Goal: Task Accomplishment & Management: Complete application form

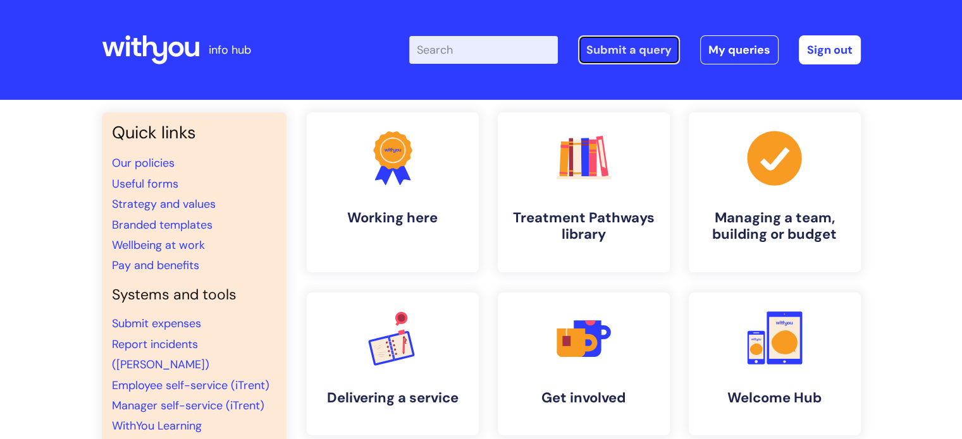
click at [629, 45] on link "Submit a query" at bounding box center [629, 49] width 102 height 29
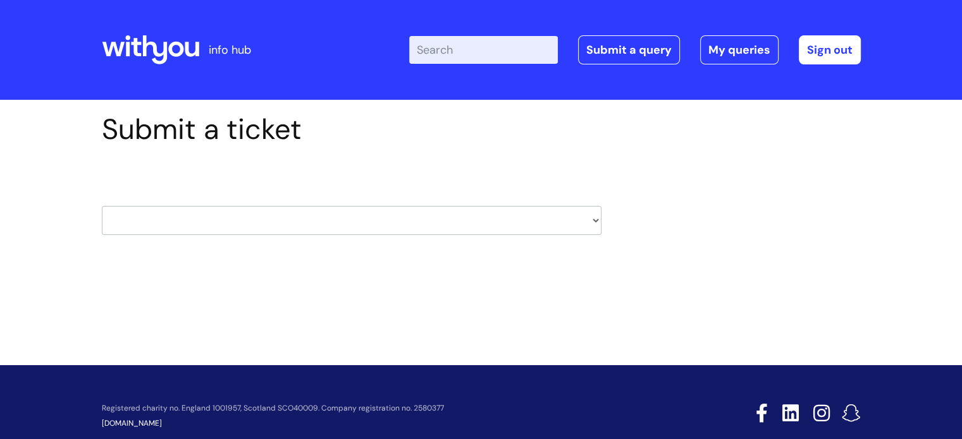
click at [593, 221] on select "HR / People IT and Support Clinical Drug Alerts Finance Accounts Data Support T…" at bounding box center [351, 220] width 499 height 29
select select "it_and_support"
click at [102, 206] on select "HR / People IT and Support Clinical Drug Alerts Finance Accounts Data Support T…" at bounding box center [351, 220] width 499 height 29
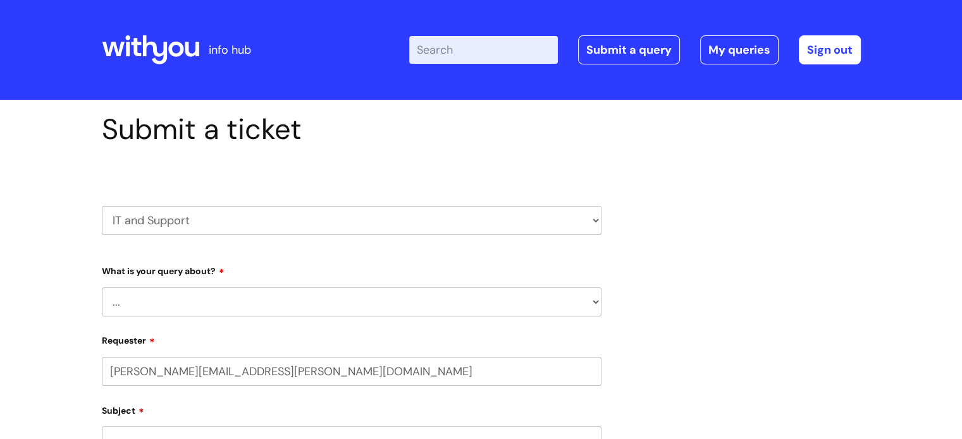
click at [587, 300] on select "... Mobile Phone Reset & MFA Accounts, Starters and Leavers IT Hardware issue I…" at bounding box center [351, 302] width 499 height 29
select select "Something Else"
click at [102, 288] on select "... Mobile Phone Reset & MFA Accounts, Starters and Leavers IT Hardware issue I…" at bounding box center [351, 302] width 499 height 29
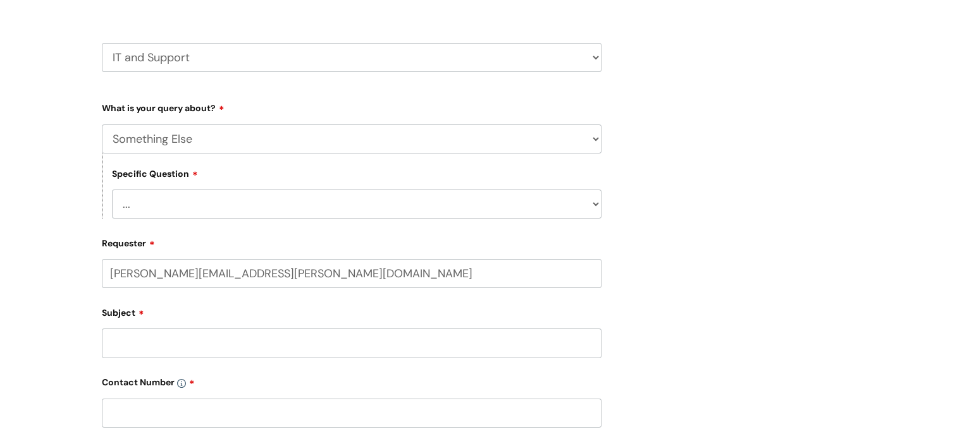
scroll to position [164, 0]
click at [595, 205] on select "... My problem is not listed" at bounding box center [356, 203] width 489 height 29
click at [589, 58] on select "HR / People IT and Support Clinical Drug Alerts Finance Accounts Data Support T…" at bounding box center [351, 56] width 499 height 29
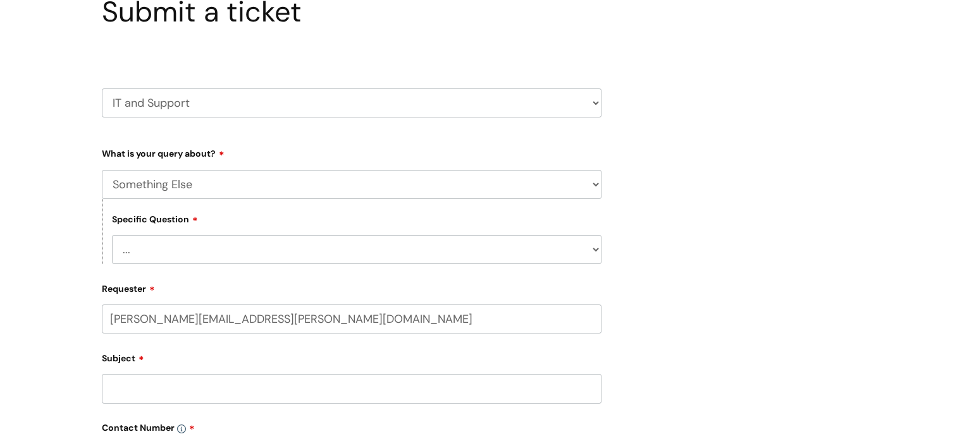
click at [587, 100] on select "HR / People IT and Support Clinical Drug Alerts Finance Accounts Data Support T…" at bounding box center [351, 103] width 499 height 29
select select "finance_accounts"
click at [102, 89] on select "HR / People IT and Support Clinical Drug Alerts Finance Accounts Data Support T…" at bounding box center [351, 103] width 499 height 29
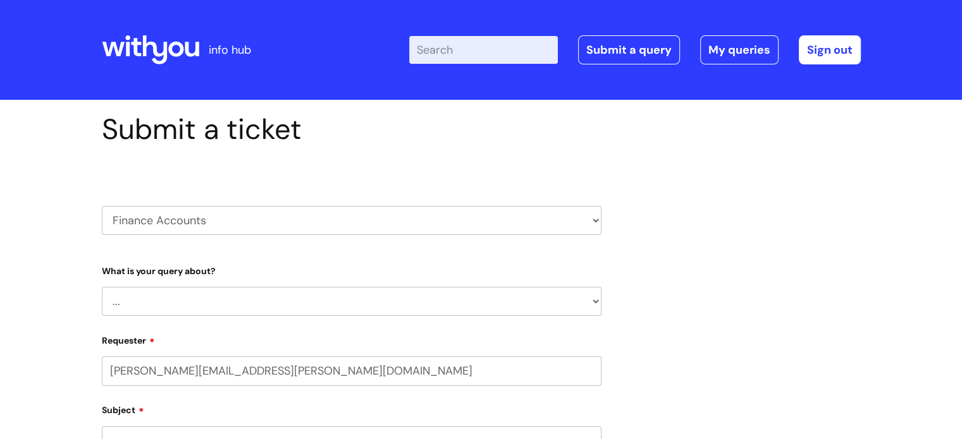
click at [590, 305] on select "... Finance Systems Finance Requests (inc. Expenses) Invoices Research" at bounding box center [351, 301] width 499 height 29
click at [102, 287] on select "... Finance Systems Finance Requests (inc. Expenses) Invoices Research" at bounding box center [351, 301] width 499 height 29
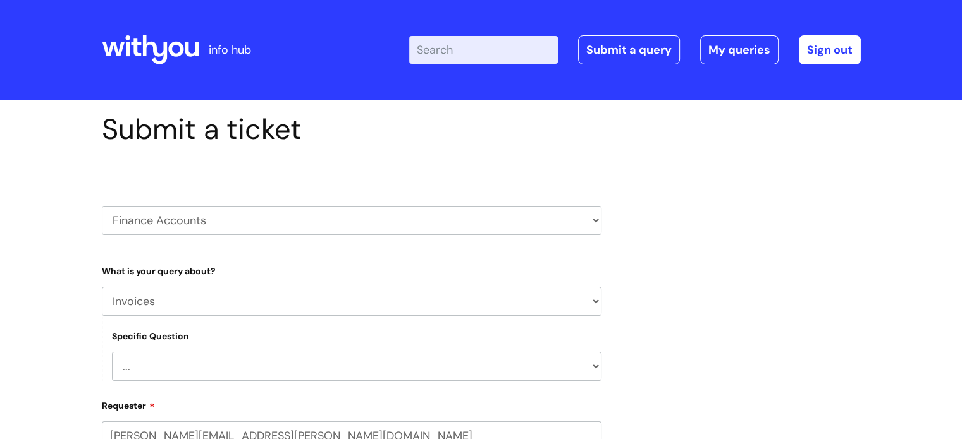
scroll to position [146, 0]
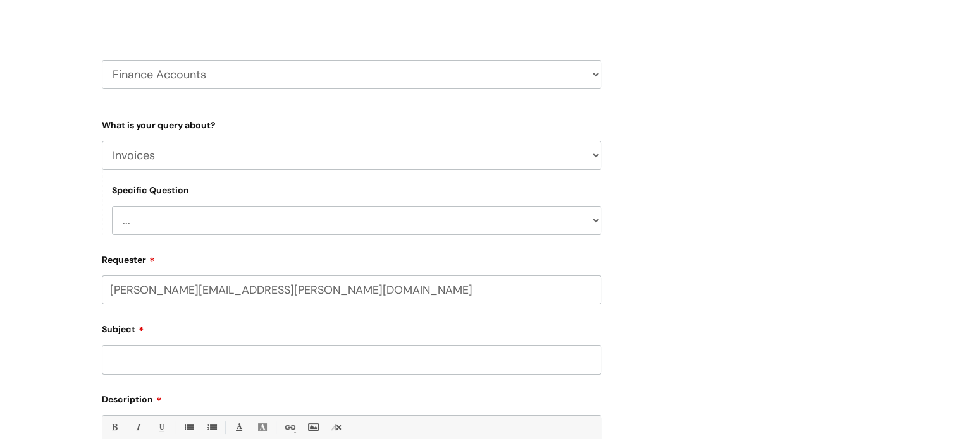
click at [597, 223] on select "... Customer Invoice Supplier Invoices" at bounding box center [356, 220] width 489 height 29
click at [594, 156] on select "... Finance Systems Finance Requests (inc. Expenses) Invoices Research" at bounding box center [351, 155] width 499 height 29
select select "Finance Systems"
click at [102, 141] on select "... Finance Systems Finance Requests (inc. Expenses) Invoices Research" at bounding box center [351, 155] width 499 height 29
click at [592, 221] on select "... Concur + Basware Exchequer" at bounding box center [356, 220] width 489 height 29
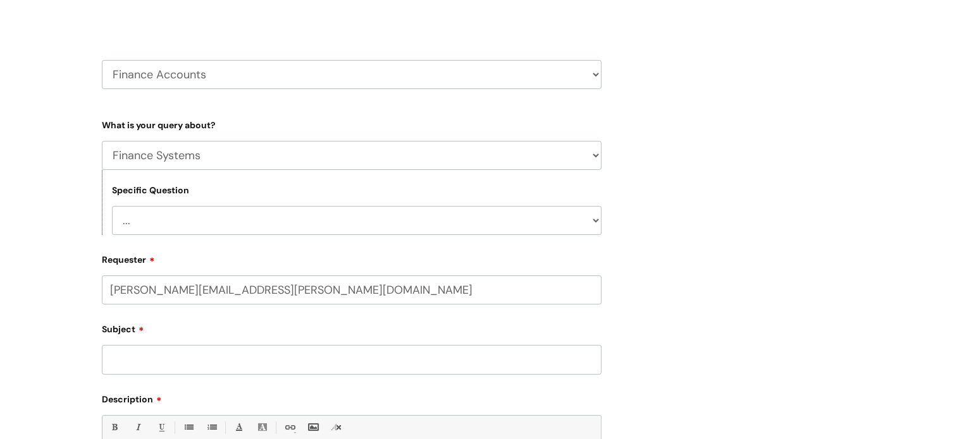
select select "Concur + Basware"
click at [112, 206] on select "... Concur + Basware Exchequer" at bounding box center [356, 220] width 489 height 29
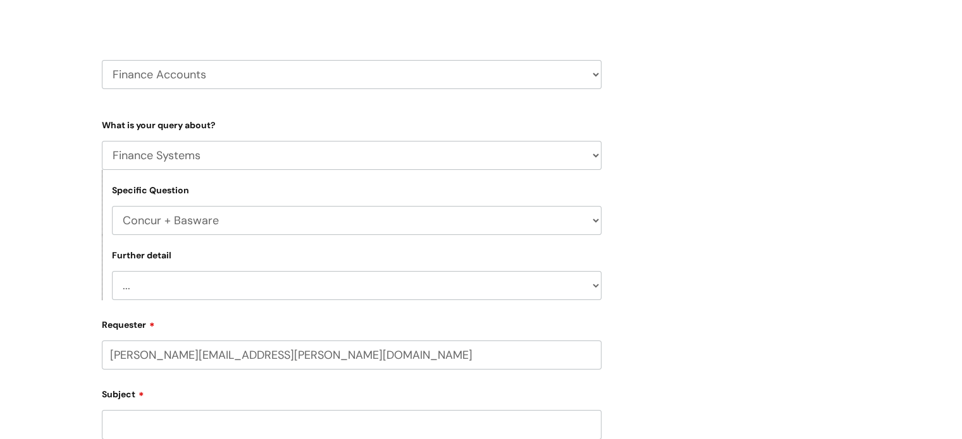
click at [589, 285] on select "... Access/Login issues Approval flow updates/issues New Suppliers + Job Codes …" at bounding box center [356, 285] width 489 height 29
select select "Access/Login issues"
click at [112, 271] on select "... Access/Login issues Approval flow updates/issues New Suppliers + Job Codes …" at bounding box center [356, 285] width 489 height 29
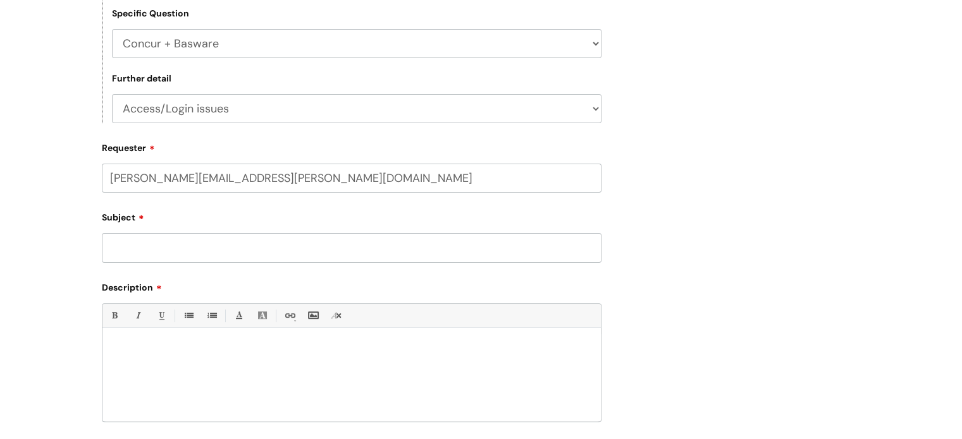
scroll to position [325, 0]
click at [235, 245] on input "Subject" at bounding box center [351, 245] width 499 height 29
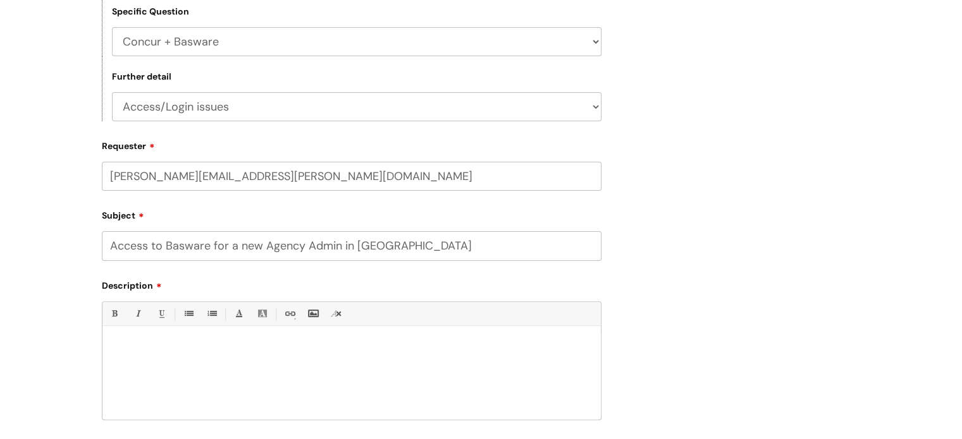
type input "Access to Basware for a new Agency Admin in Rotherham"
click at [137, 362] on div at bounding box center [351, 376] width 498 height 87
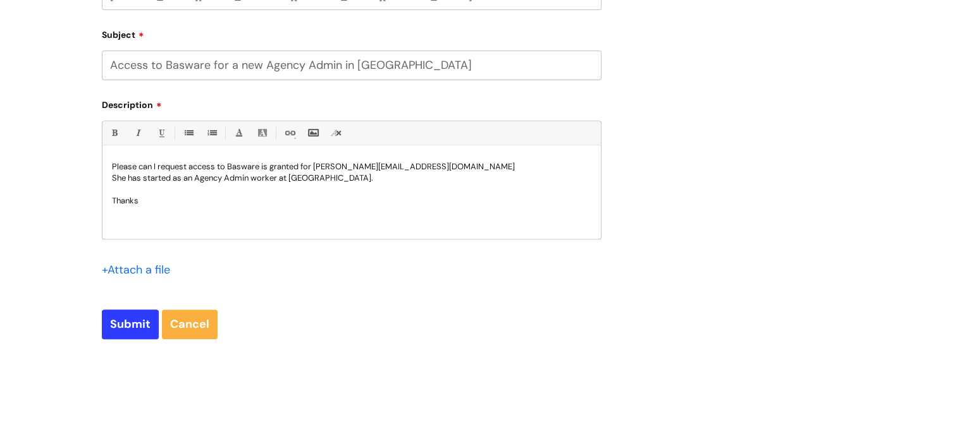
scroll to position [523, 0]
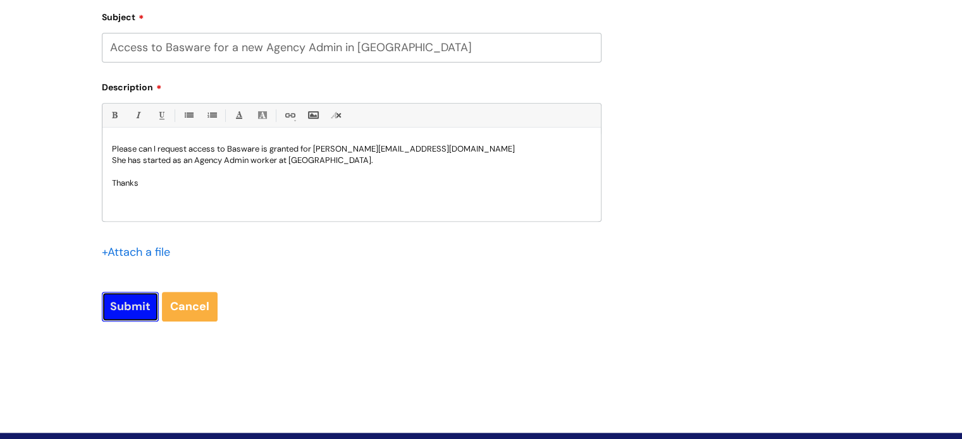
click at [135, 302] on input "Submit" at bounding box center [130, 306] width 57 height 29
type input "Please Wait..."
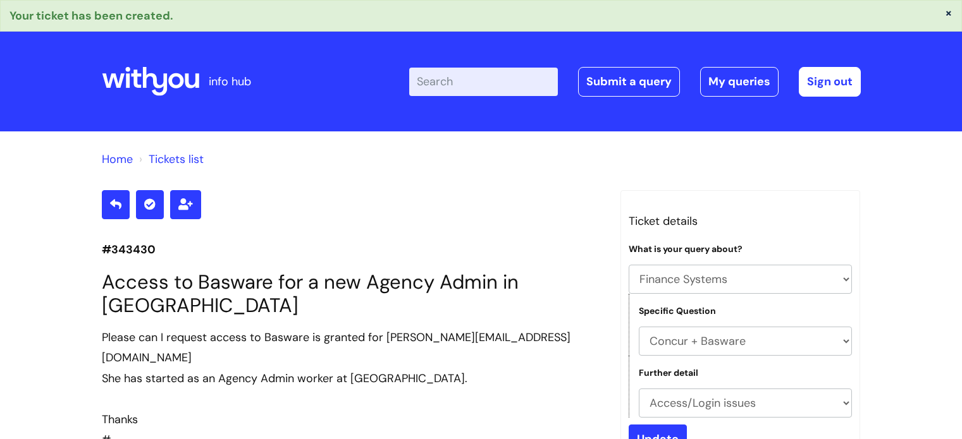
select select "Finance Systems"
select select "Concur + Basware"
select select "Access/Login issues"
click at [652, 78] on link "Submit a query" at bounding box center [629, 81] width 102 height 29
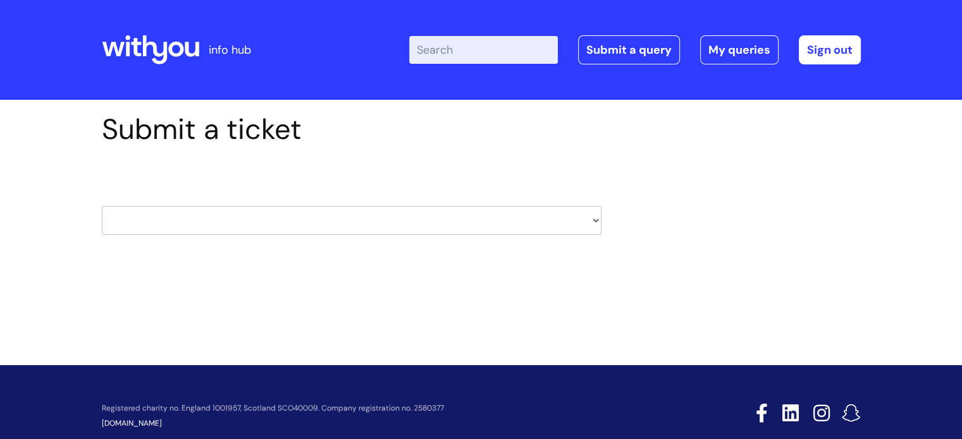
click at [596, 225] on select "HR / People IT and Support Clinical Drug Alerts Finance Accounts Data Support T…" at bounding box center [351, 220] width 499 height 29
select select "internal_communications"
click at [102, 206] on select "HR / People IT and Support Clinical Drug Alerts Finance Accounts Data Support T…" at bounding box center [351, 220] width 499 height 29
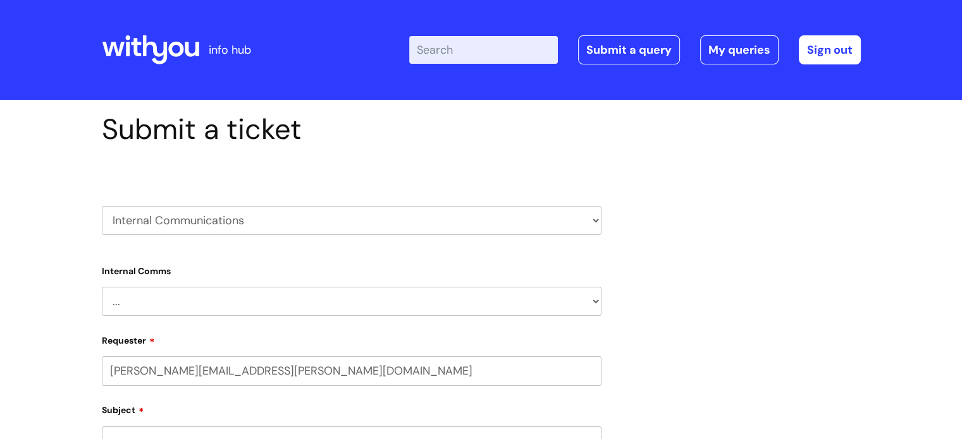
click at [593, 294] on select "... Internal Communication Staff and Volunteer awards Info hub WithYou Weekly e…" at bounding box center [351, 301] width 499 height 29
click at [586, 219] on select "HR / People IT and Support Clinical Drug Alerts Finance Accounts Data Support T…" at bounding box center [351, 220] width 499 height 29
select select "data_protection"
click at [102, 206] on select "HR / People IT and Support Clinical Drug Alerts Finance Accounts Data Support T…" at bounding box center [351, 220] width 499 height 29
click at [593, 303] on select "... Data Protection Impact Assessment IG/Data breach Information Sharing Agreem…" at bounding box center [351, 302] width 499 height 29
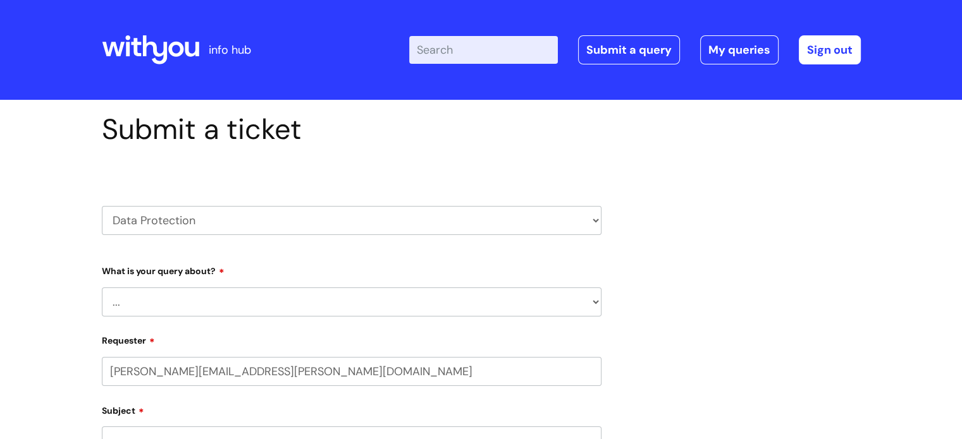
click at [593, 223] on select "HR / People IT and Support Clinical Drug Alerts Finance Accounts Data Support T…" at bounding box center [351, 220] width 499 height 29
select select "it_and_support"
click at [102, 206] on select "HR / People IT and Support Clinical Drug Alerts Finance Accounts Data Support T…" at bounding box center [351, 220] width 499 height 29
click at [589, 302] on select "... Mobile Phone Reset & MFA Accounts, Starters and Leavers IT Hardware issue I…" at bounding box center [351, 302] width 499 height 29
click at [102, 288] on select "... Mobile Phone Reset & MFA Accounts, Starters and Leavers IT Hardware issue I…" at bounding box center [351, 302] width 499 height 29
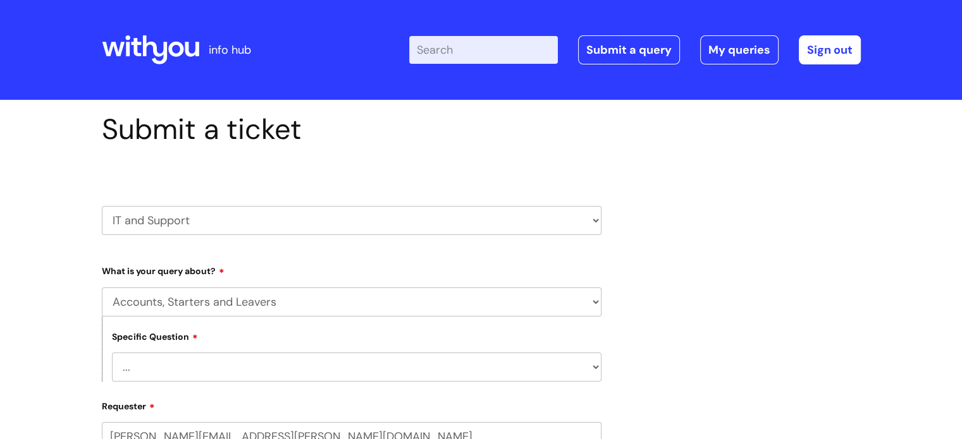
scroll to position [198, 0]
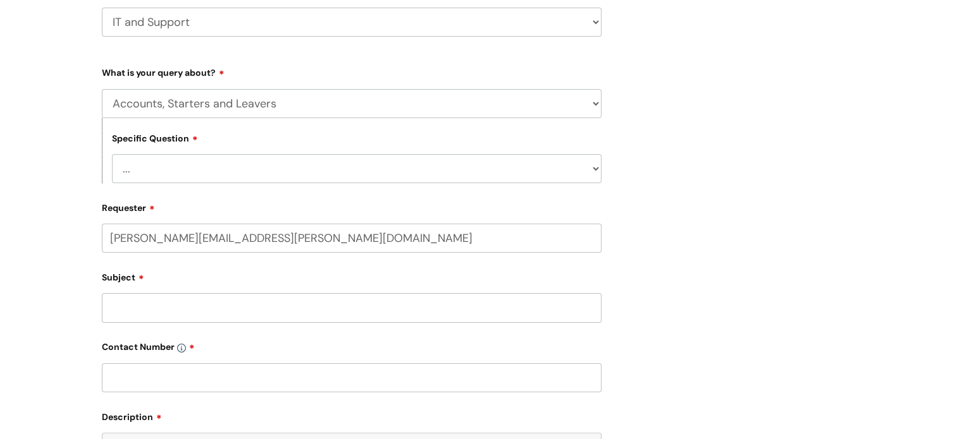
click at [587, 171] on select "... I have a new starter I have a leaver I need to make a change to an account …" at bounding box center [356, 168] width 489 height 29
click at [592, 103] on select "... Mobile Phone Reset & MFA Accounts, Starters and Leavers IT Hardware issue I…" at bounding box center [351, 103] width 499 height 29
click at [102, 89] on select "... Mobile Phone Reset & MFA Accounts, Starters and Leavers IT Hardware issue I…" at bounding box center [351, 103] width 499 height 29
click at [594, 163] on select "... Halo PCMIS Iaptus NHS Email CJSM Email Mitel Another System Google (Workspa…" at bounding box center [356, 168] width 489 height 29
click at [595, 99] on select "... Mobile Phone Reset & MFA Accounts, Starters and Leavers IT Hardware issue I…" at bounding box center [351, 103] width 499 height 29
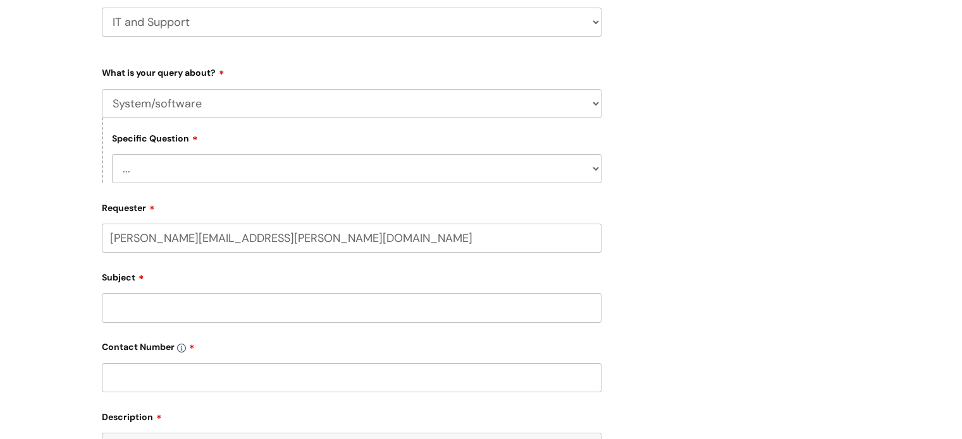
select select "Something Else"
click at [102, 89] on select "... Mobile Phone Reset & MFA Accounts, Starters and Leavers IT Hardware issue I…" at bounding box center [351, 103] width 499 height 29
click at [592, 166] on select "... My problem is not listed" at bounding box center [356, 168] width 489 height 29
select select "My problem is not listed"
click at [112, 154] on select "... My problem is not listed" at bounding box center [356, 168] width 489 height 29
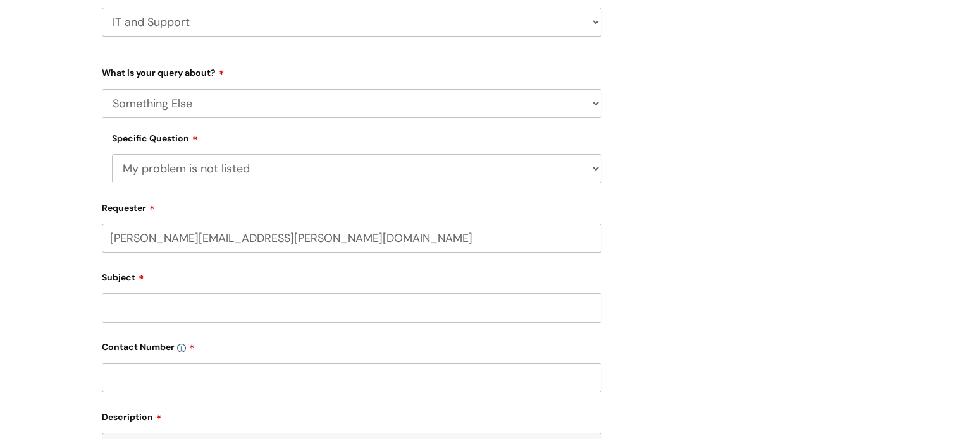
click at [417, 308] on input "Subject" at bounding box center [351, 307] width 499 height 29
type input "Add email acces"
